Goal: Task Accomplishment & Management: Use online tool/utility

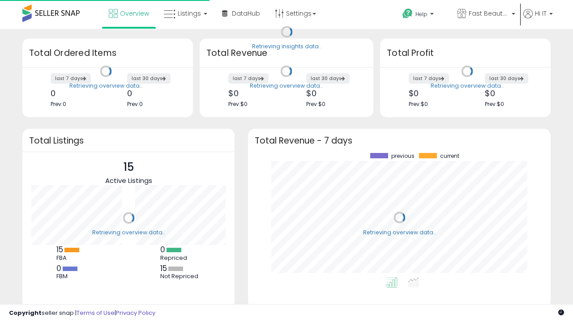
scroll to position [124, 285]
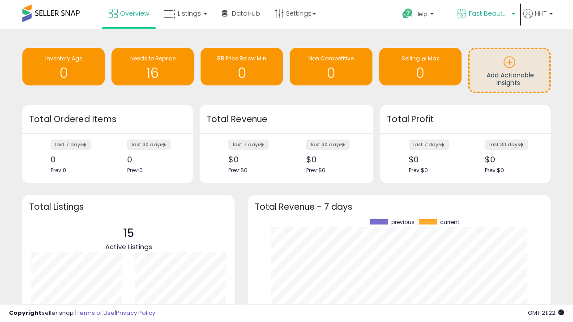
click at [485, 14] on span "Fast Beauty ([GEOGRAPHIC_DATA])" at bounding box center [488, 13] width 40 height 9
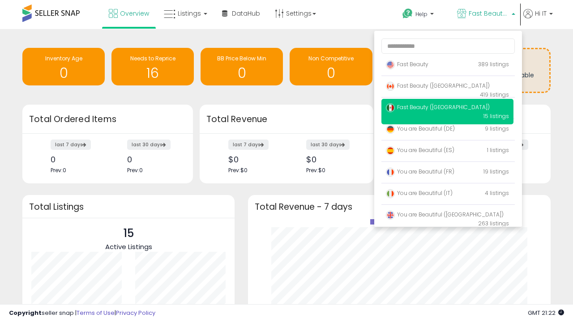
click at [447, 109] on span "Fast Beauty ([GEOGRAPHIC_DATA])" at bounding box center [438, 107] width 104 height 8
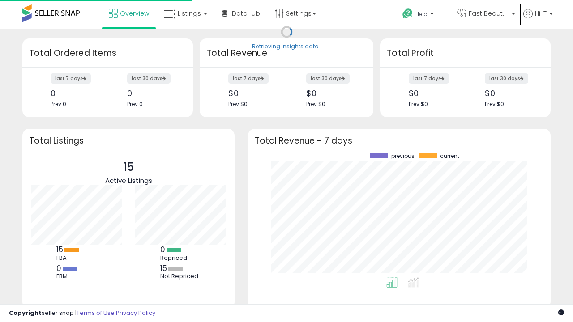
scroll to position [124, 285]
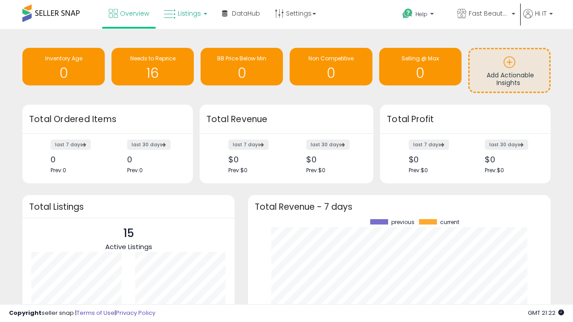
click at [184, 13] on span "Listings" at bounding box center [189, 13] width 23 height 9
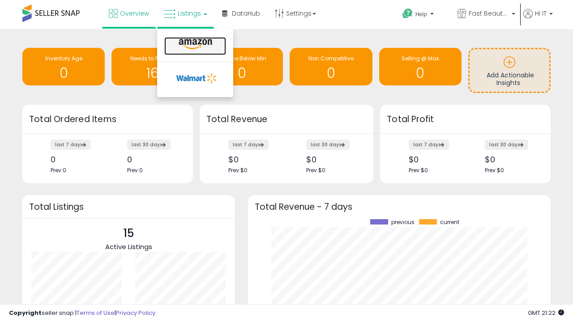
click at [194, 44] on icon at bounding box center [195, 44] width 39 height 12
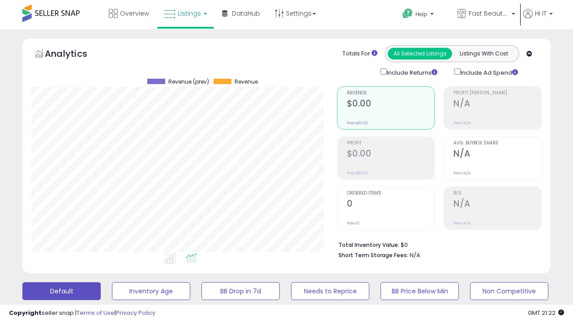
scroll to position [174, 0]
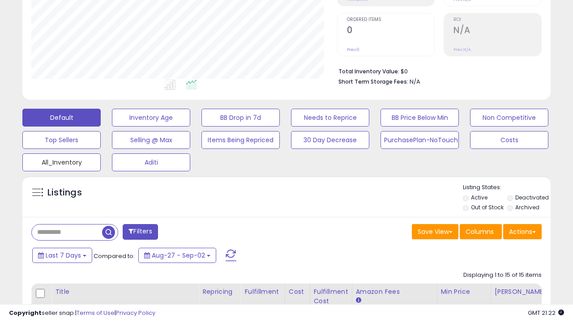
click at [61, 161] on button "All_Inventory" at bounding box center [61, 162] width 78 height 18
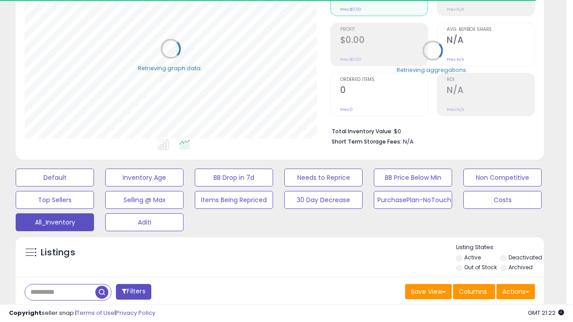
scroll to position [0, 0]
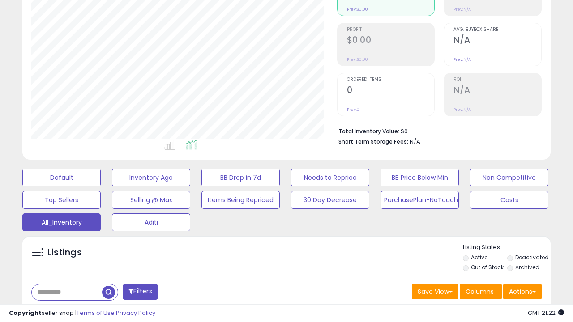
click at [64, 311] on span "Last 30 Days" at bounding box center [65, 315] width 39 height 9
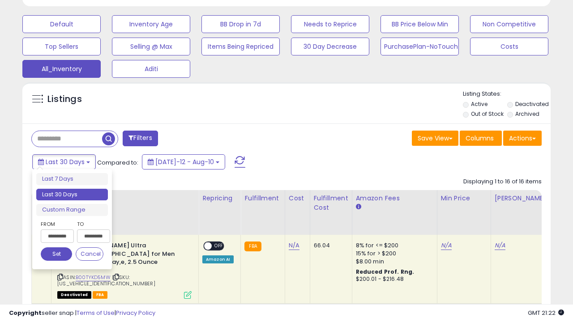
click at [72, 195] on li "Last 30 Days" at bounding box center [72, 195] width 72 height 12
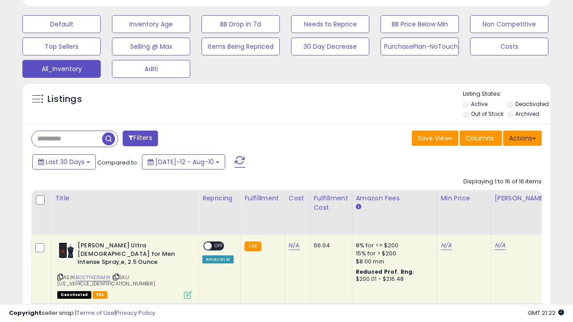
click at [522, 137] on button "Actions" at bounding box center [522, 138] width 38 height 15
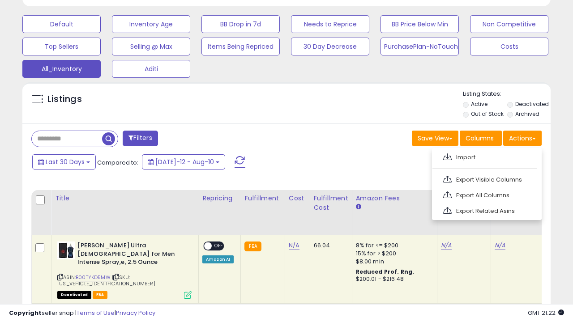
click at [485, 194] on link "Export All Columns" at bounding box center [486, 195] width 98 height 14
